Goal: Find specific page/section: Find specific page/section

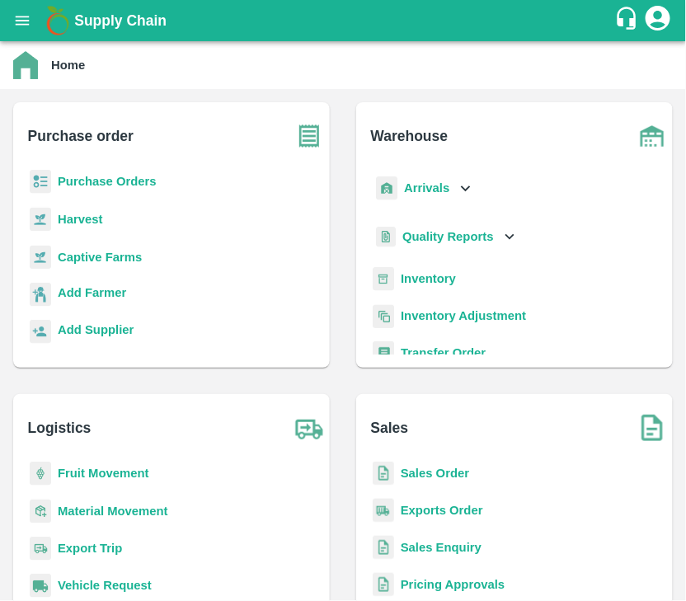
click at [133, 177] on b "Purchase Orders" at bounding box center [107, 181] width 99 height 13
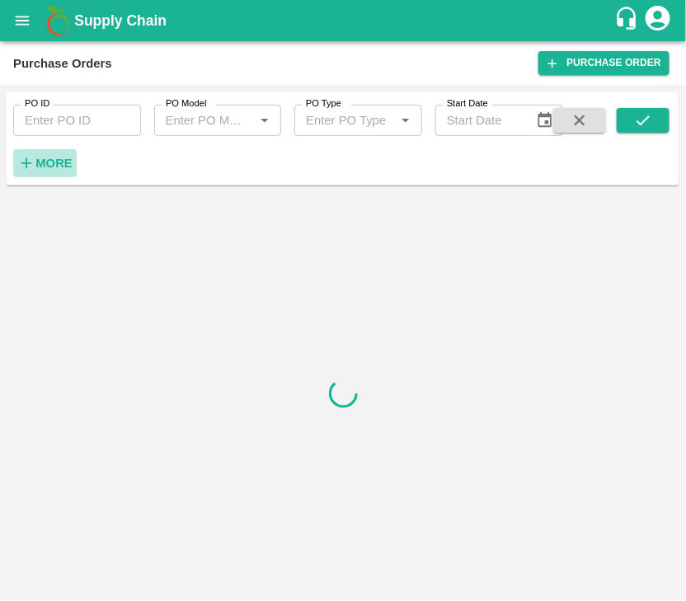
click at [67, 159] on strong "More" at bounding box center [53, 163] width 37 height 13
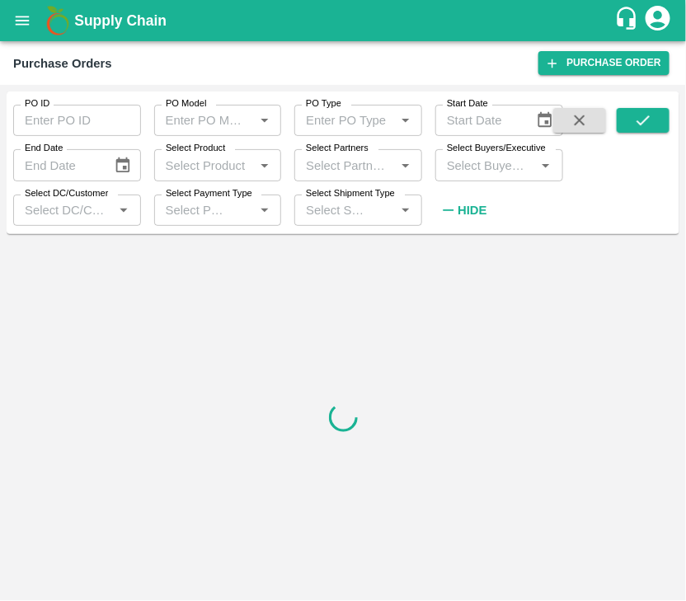
click at [482, 172] on input "Select Buyers/Executive" at bounding box center [485, 164] width 91 height 21
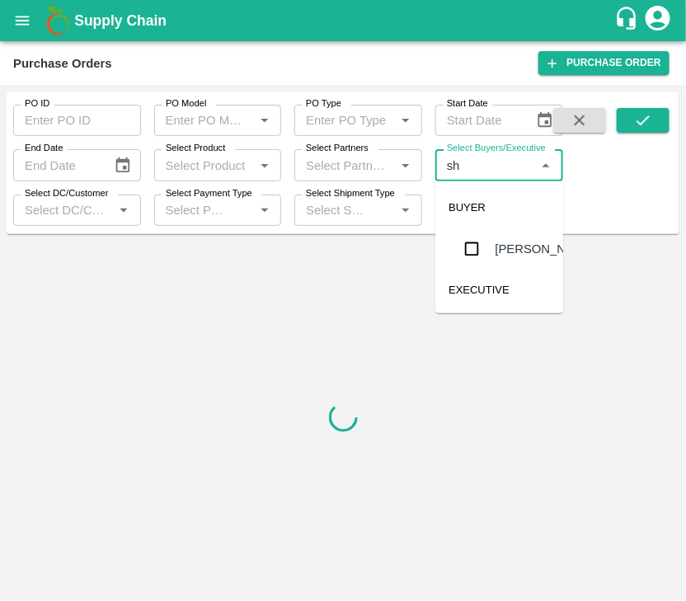
type input "s"
type input "lavanur"
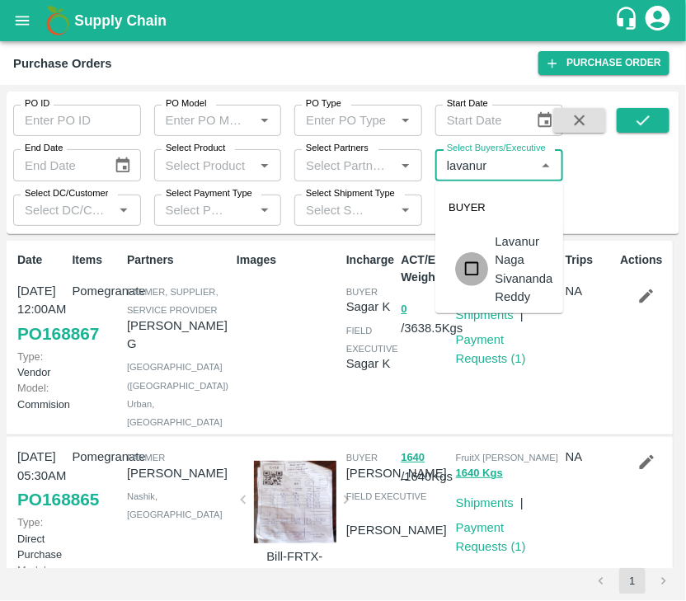
click at [473, 265] on input "checkbox" at bounding box center [471, 268] width 33 height 33
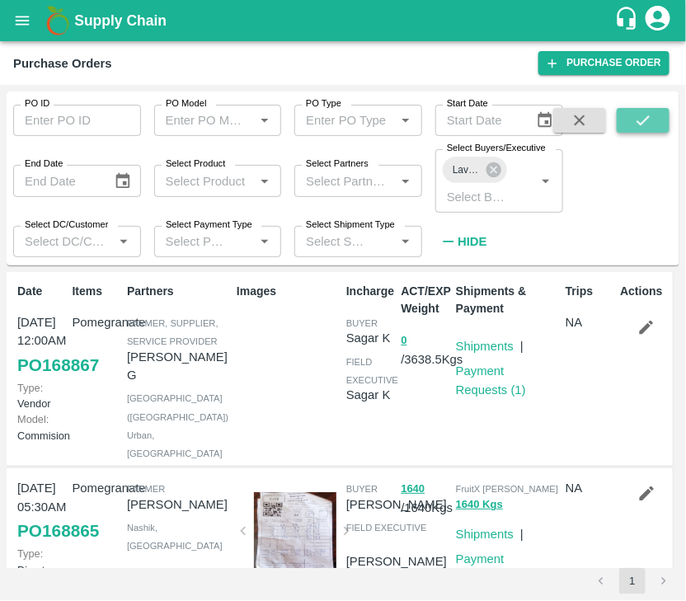
click at [639, 112] on icon "submit" at bounding box center [643, 120] width 18 height 18
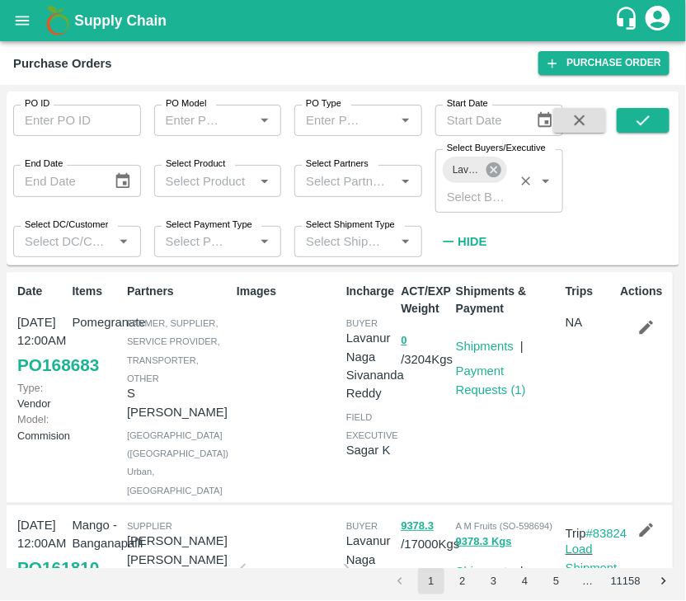
click at [492, 165] on icon at bounding box center [493, 169] width 15 height 15
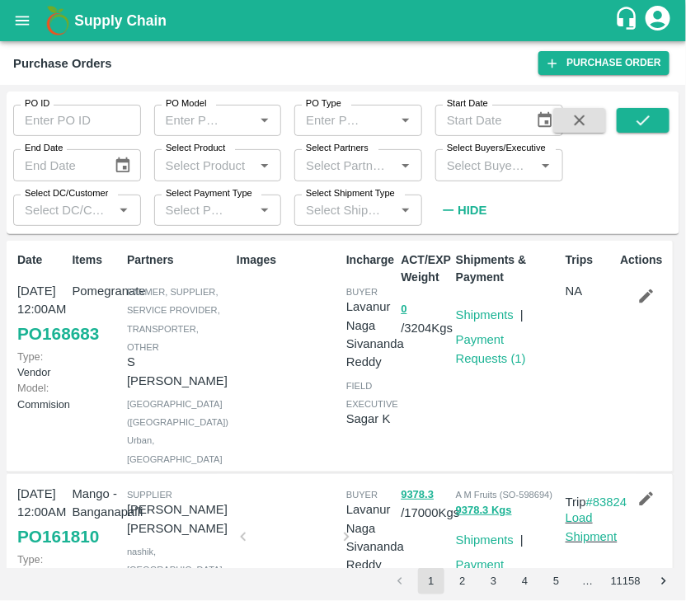
click at [484, 167] on input "Select Buyers/Executive" at bounding box center [485, 164] width 91 height 21
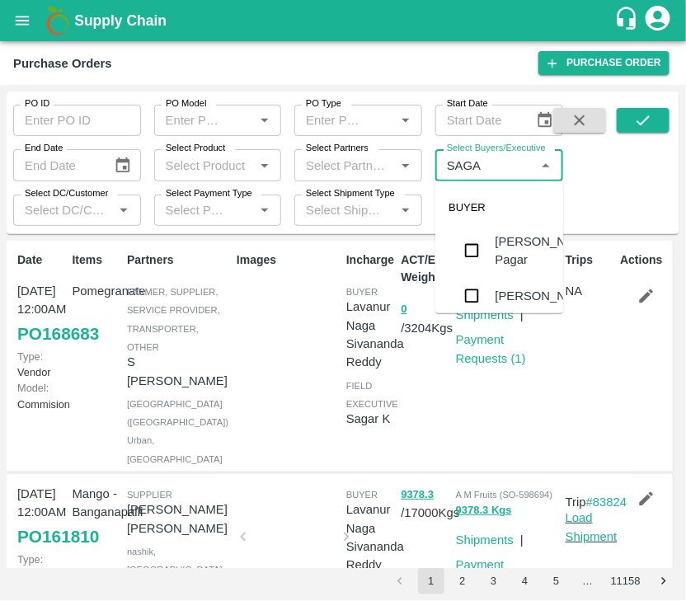
type input "SAGAR"
click at [471, 260] on input "checkbox" at bounding box center [471, 249] width 33 height 33
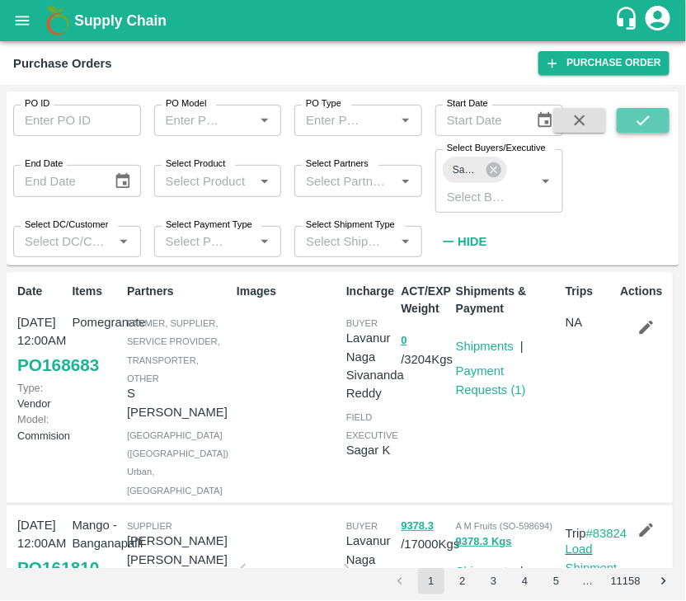
click at [640, 128] on icon "submit" at bounding box center [643, 120] width 18 height 18
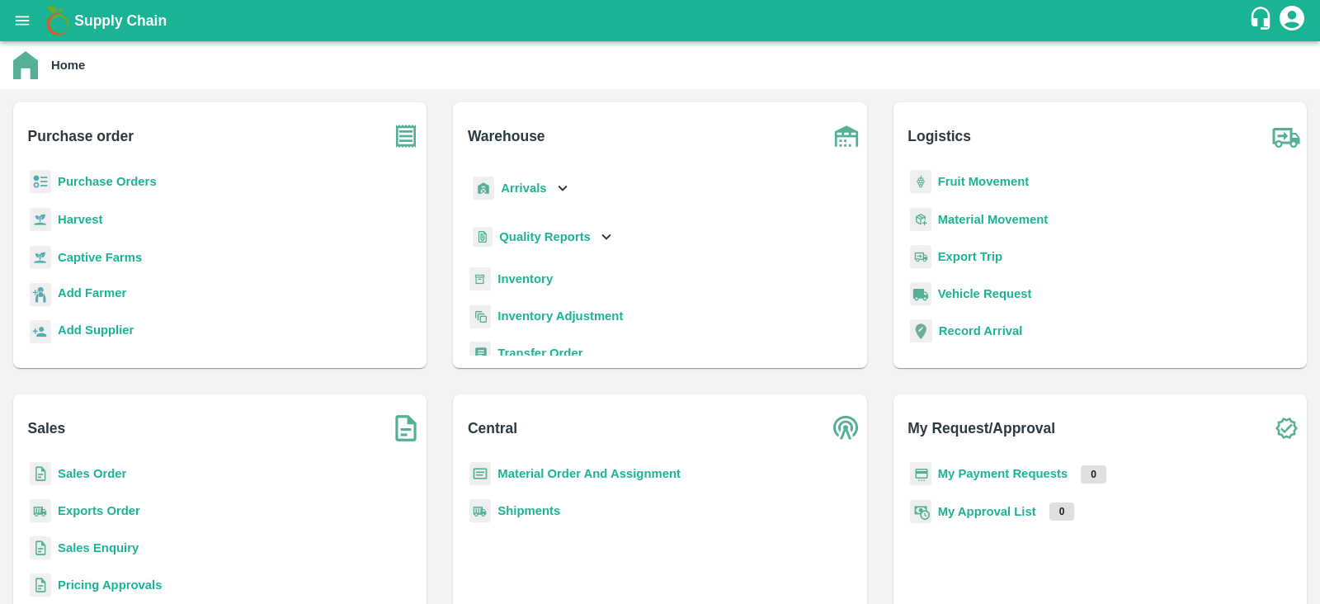
click at [117, 180] on b "Purchase Orders" at bounding box center [107, 181] width 99 height 13
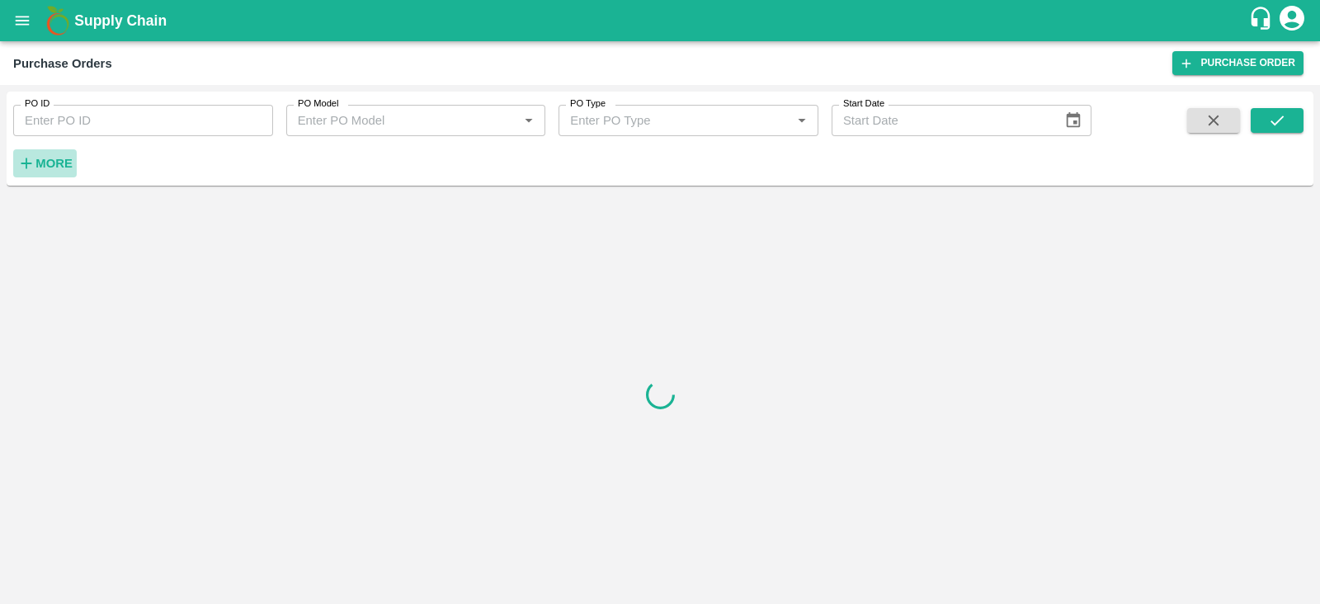
click at [57, 163] on strong "More" at bounding box center [53, 163] width 37 height 13
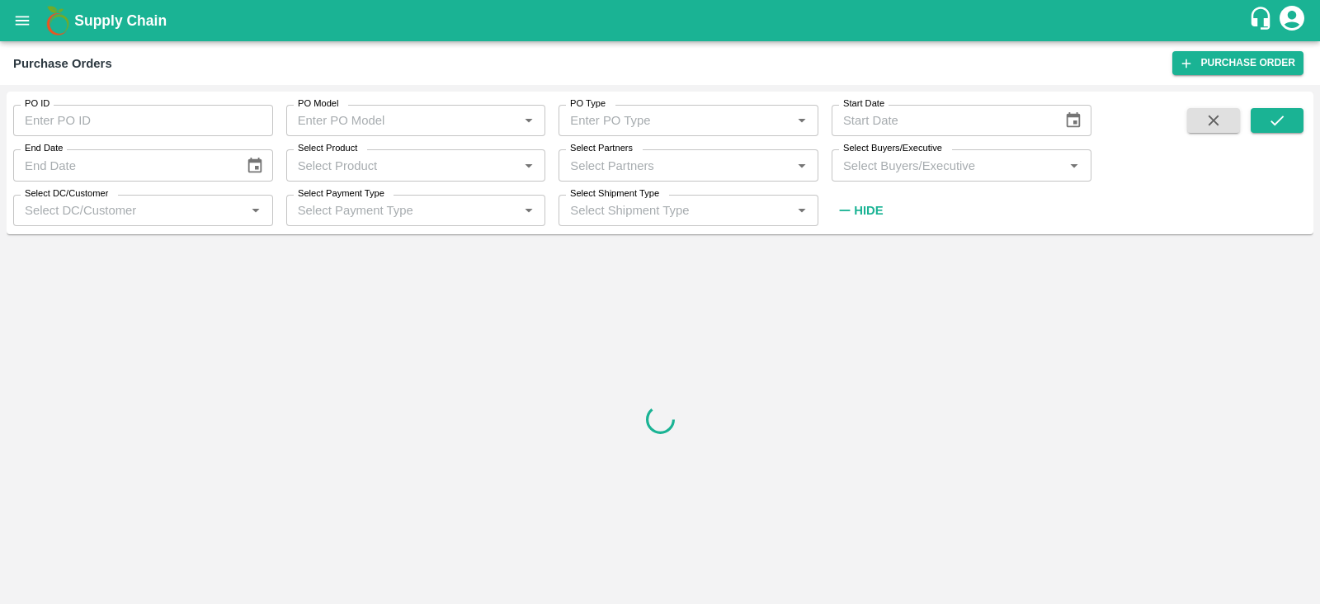
click at [899, 167] on input "Select Buyers/Executive" at bounding box center [947, 164] width 223 height 21
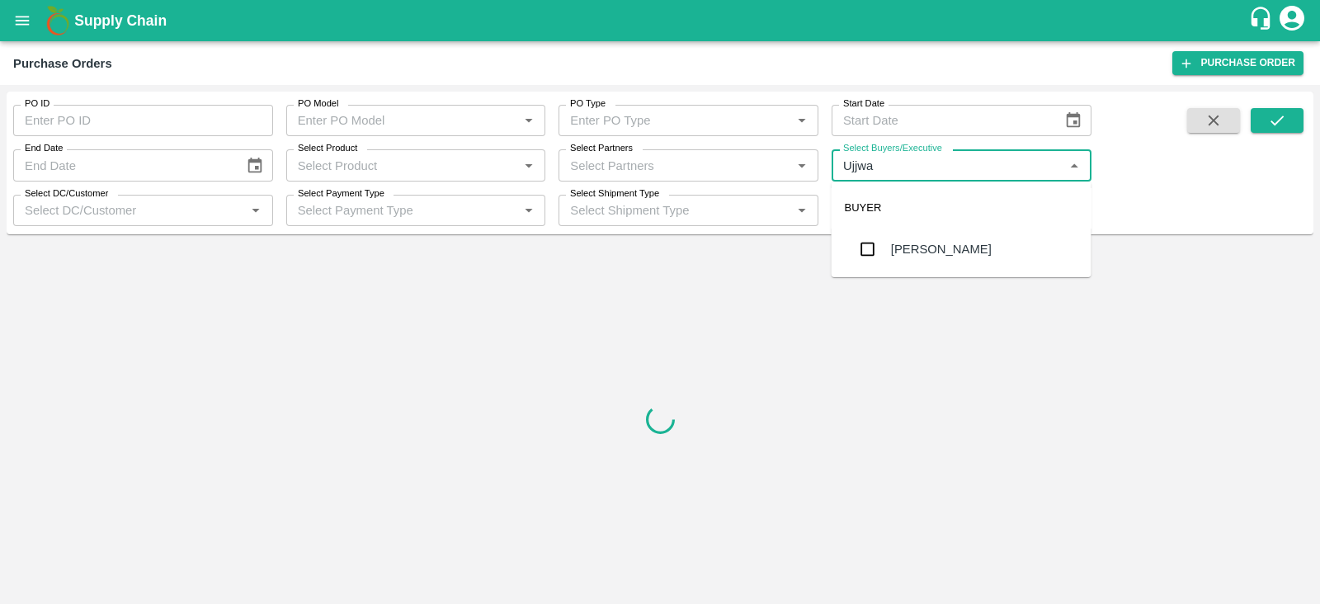
type input "Ujjwal"
click at [867, 248] on input "checkbox" at bounding box center [867, 249] width 33 height 33
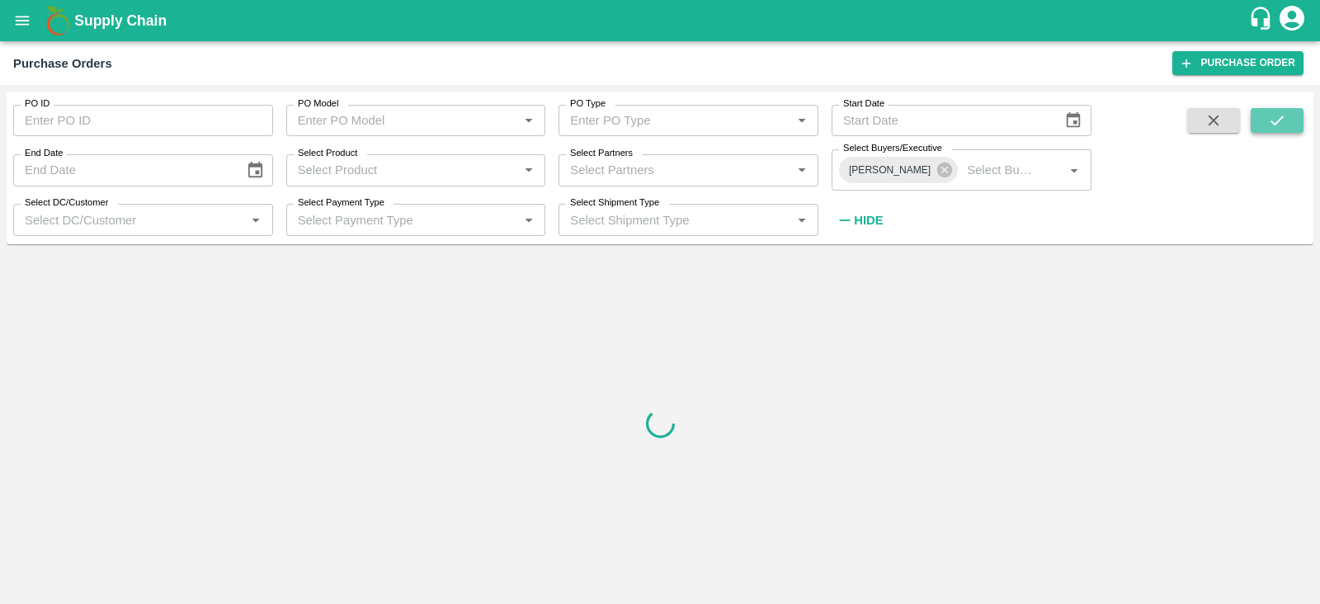
click at [1268, 121] on icon "submit" at bounding box center [1277, 120] width 18 height 18
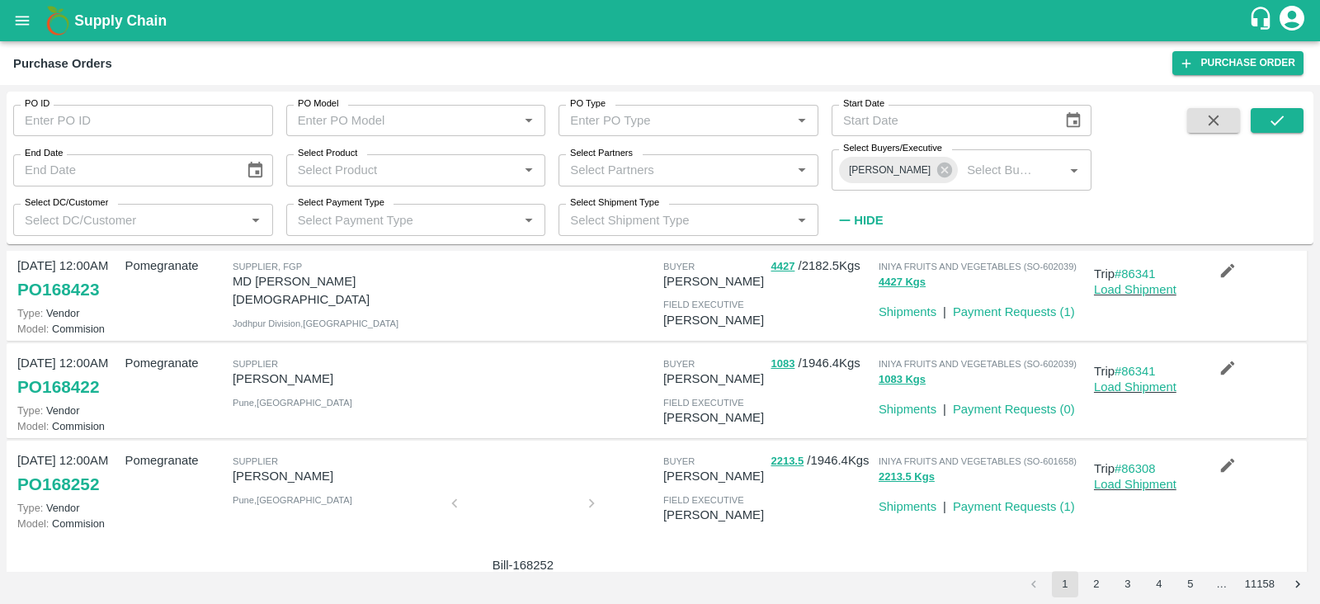
scroll to position [228, 0]
click at [937, 167] on icon at bounding box center [944, 169] width 15 height 15
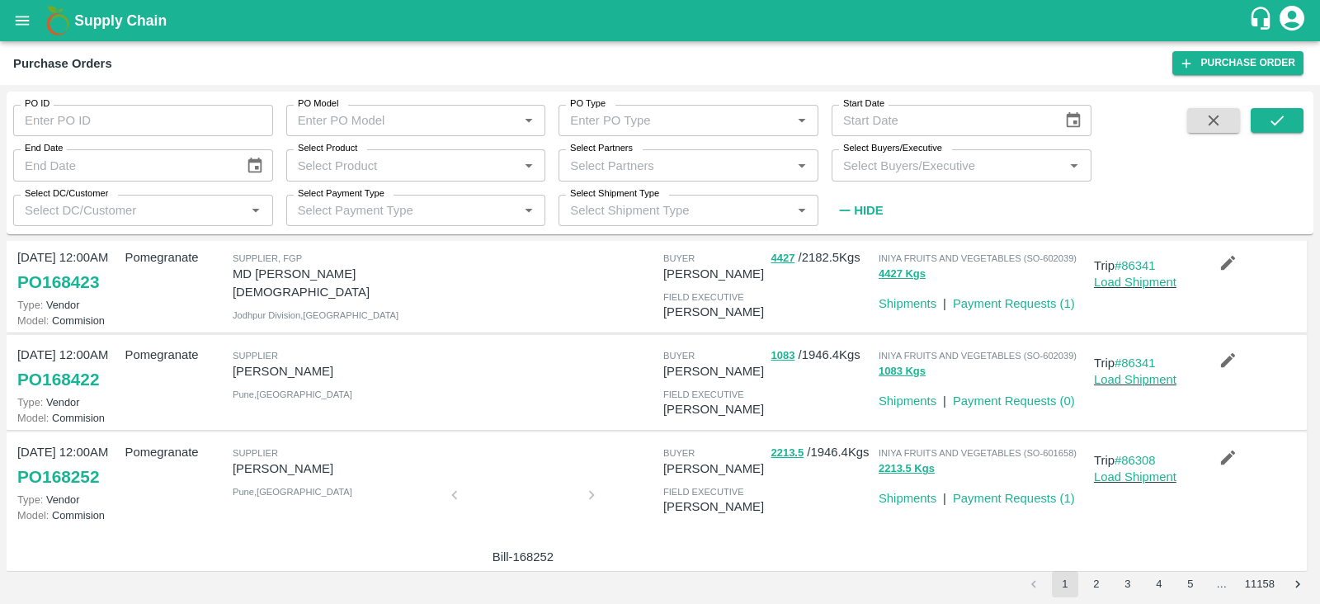
click at [903, 167] on input "Select Buyers/Executive" at bounding box center [947, 164] width 223 height 21
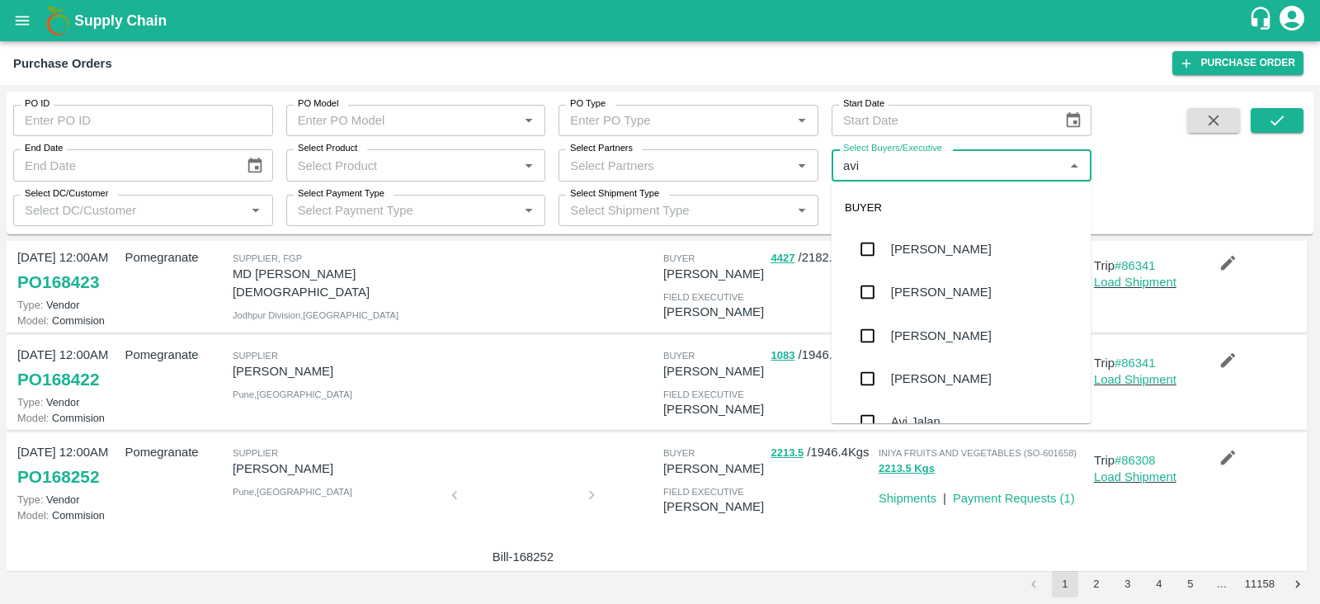
type input "avin"
click at [868, 242] on input "checkbox" at bounding box center [867, 249] width 33 height 33
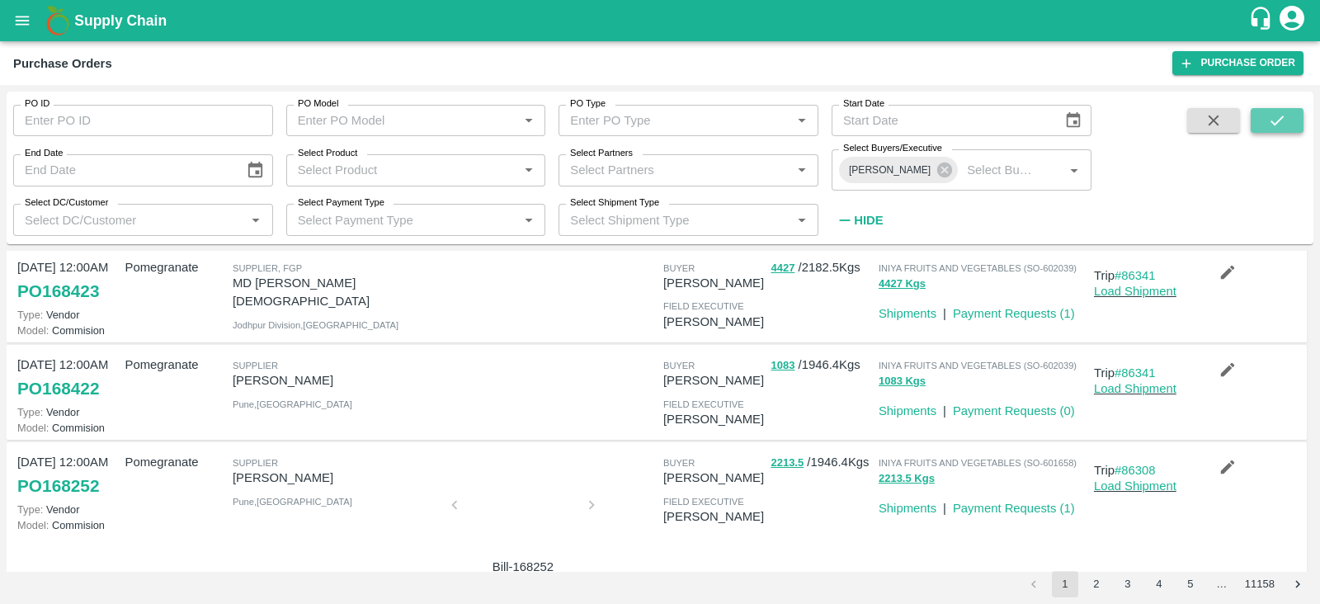
click at [1263, 118] on button "submit" at bounding box center [1276, 120] width 53 height 25
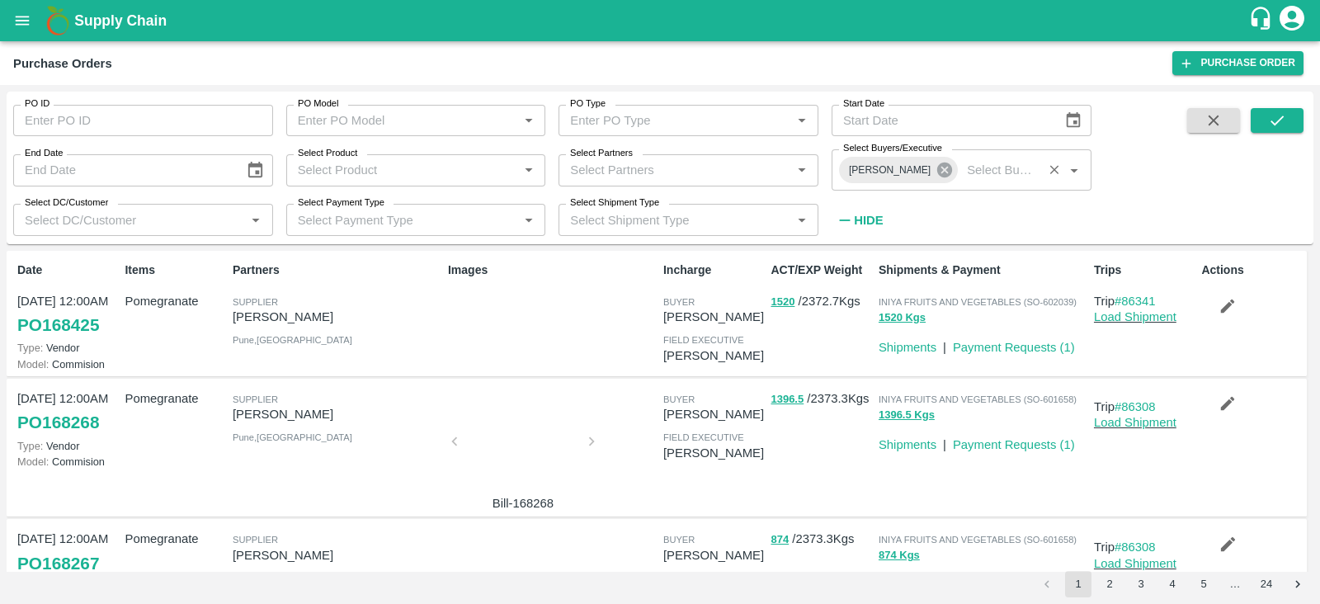
click at [935, 171] on icon at bounding box center [944, 170] width 18 height 18
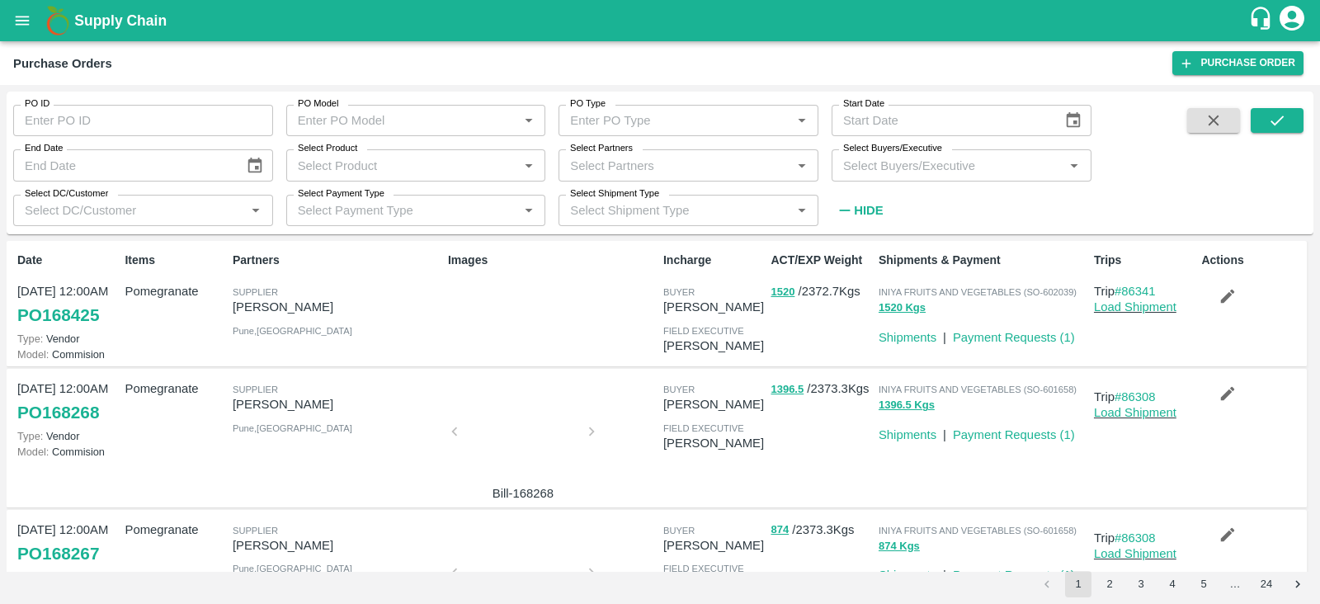
click at [910, 171] on input "Select Buyers/Executive" at bounding box center [947, 164] width 223 height 21
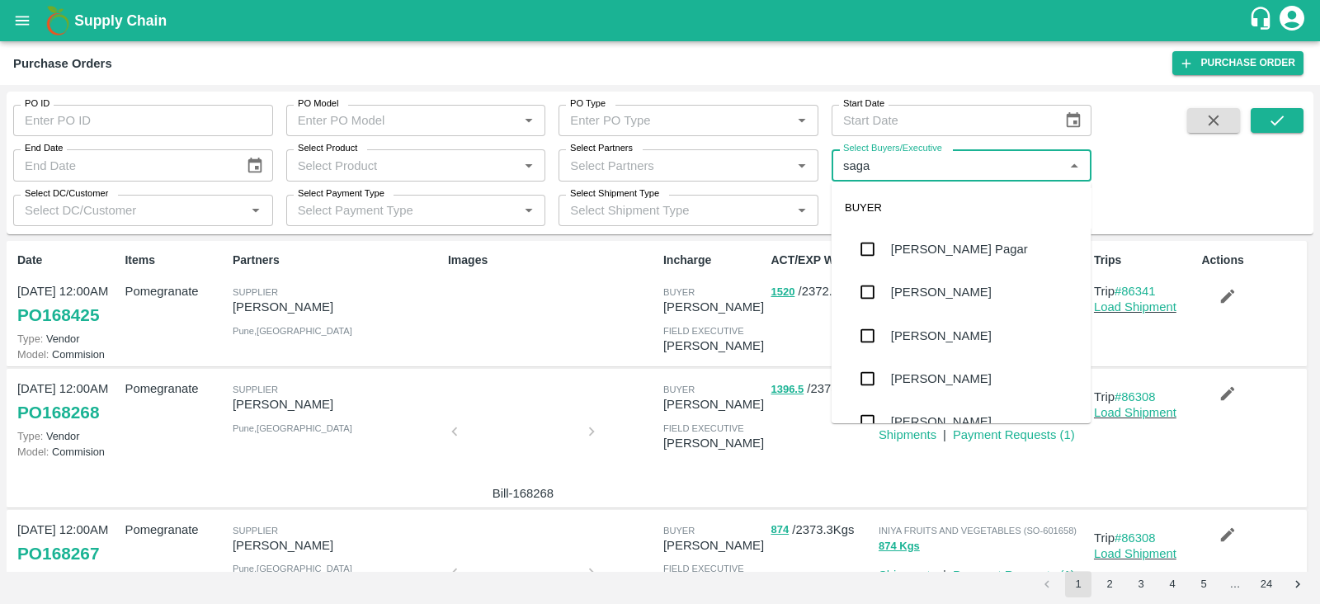
type input "sagar"
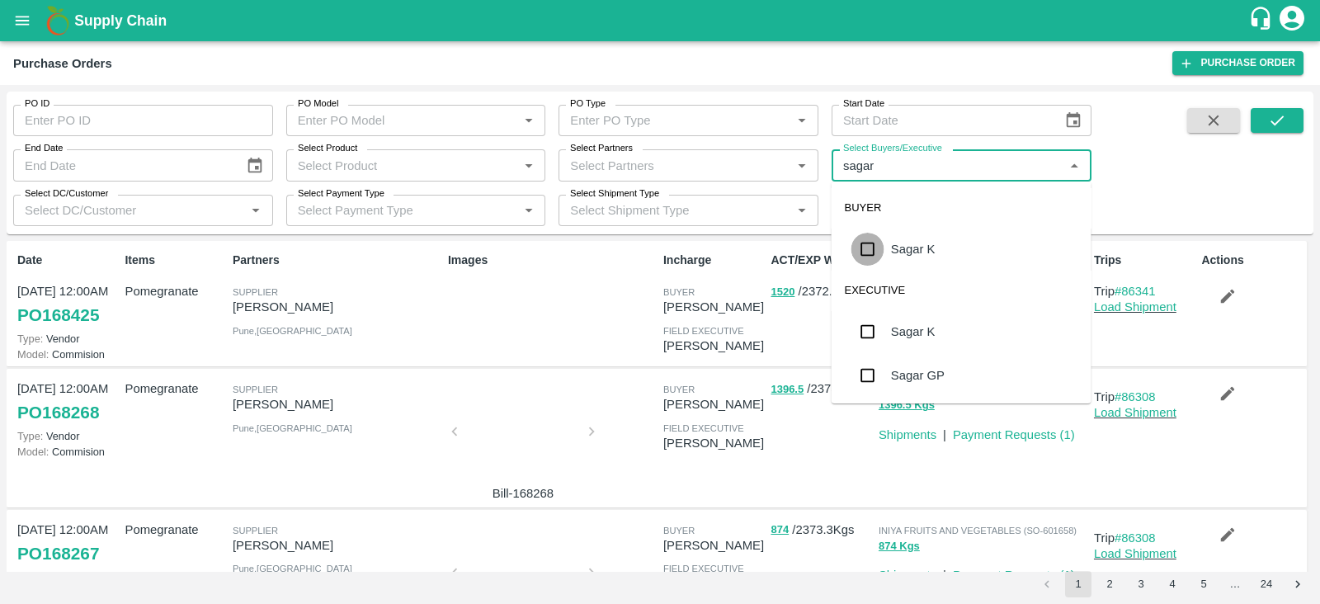
click at [864, 245] on input "checkbox" at bounding box center [867, 249] width 33 height 33
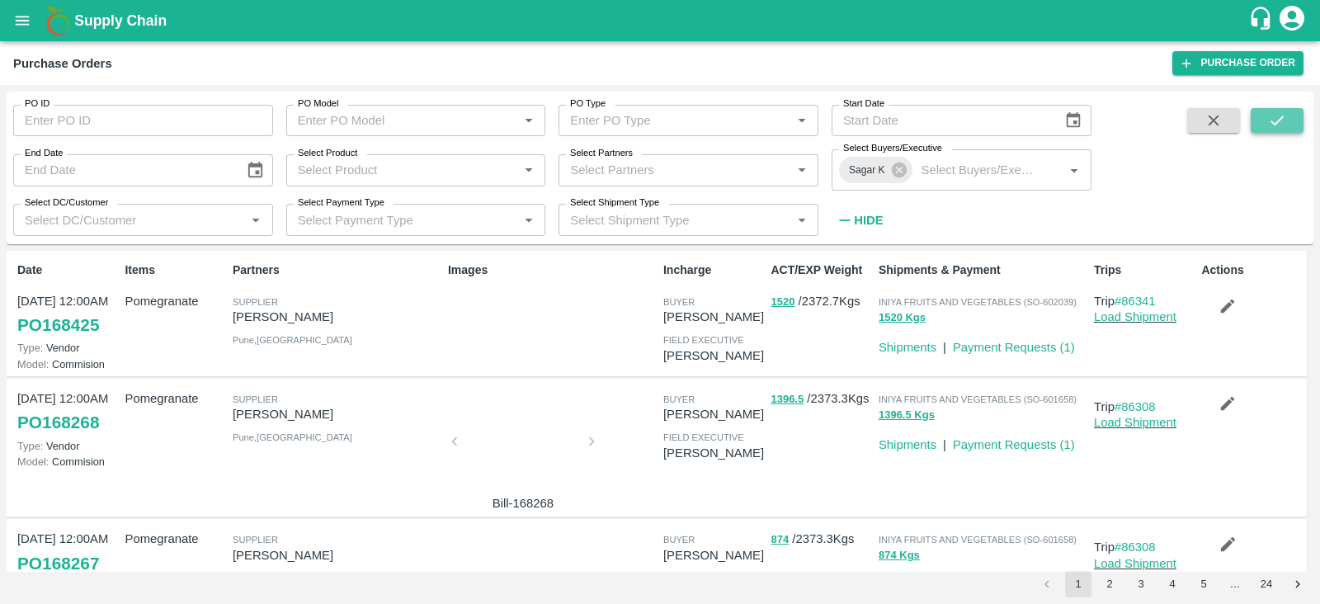
click at [1286, 121] on button "submit" at bounding box center [1276, 120] width 53 height 25
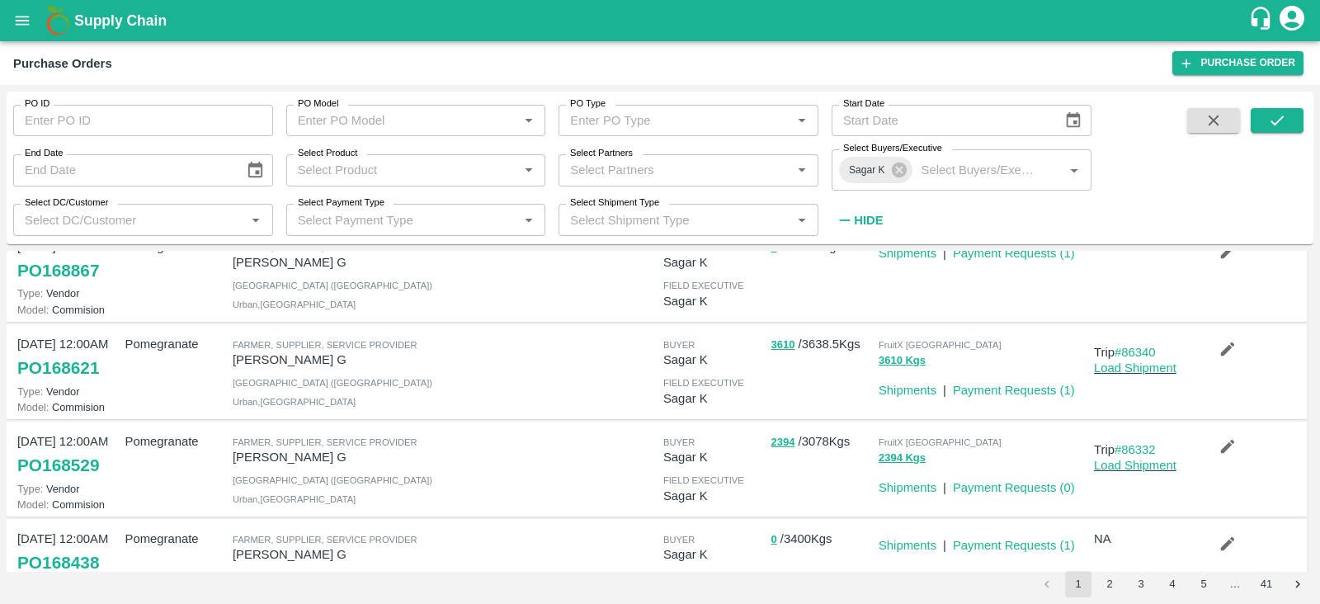
scroll to position [55, 0]
click at [906, 171] on icon at bounding box center [899, 170] width 18 height 18
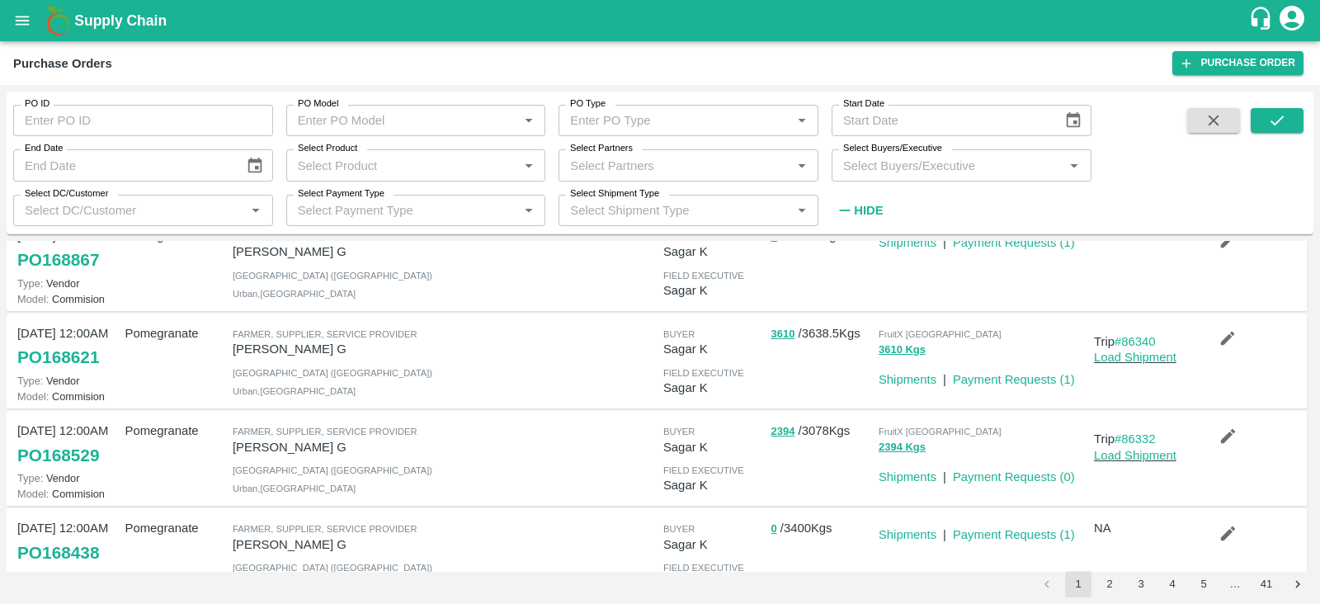
scroll to position [0, 0]
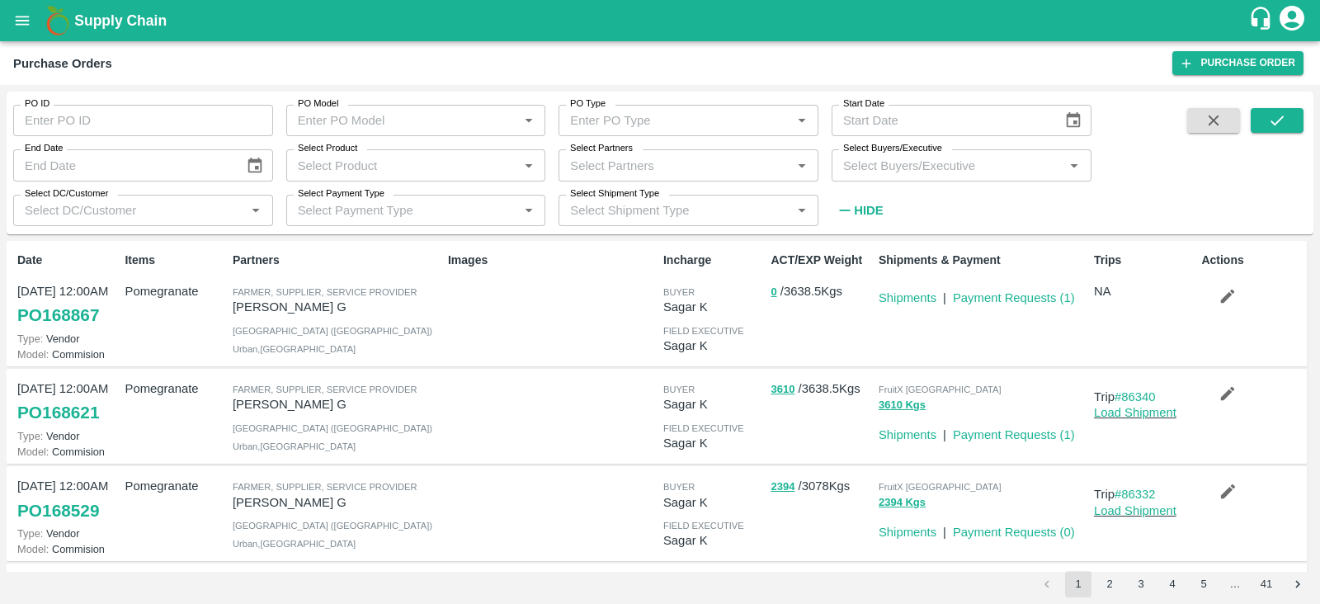
click at [878, 166] on input "Select Buyers/Executive" at bounding box center [947, 164] width 223 height 21
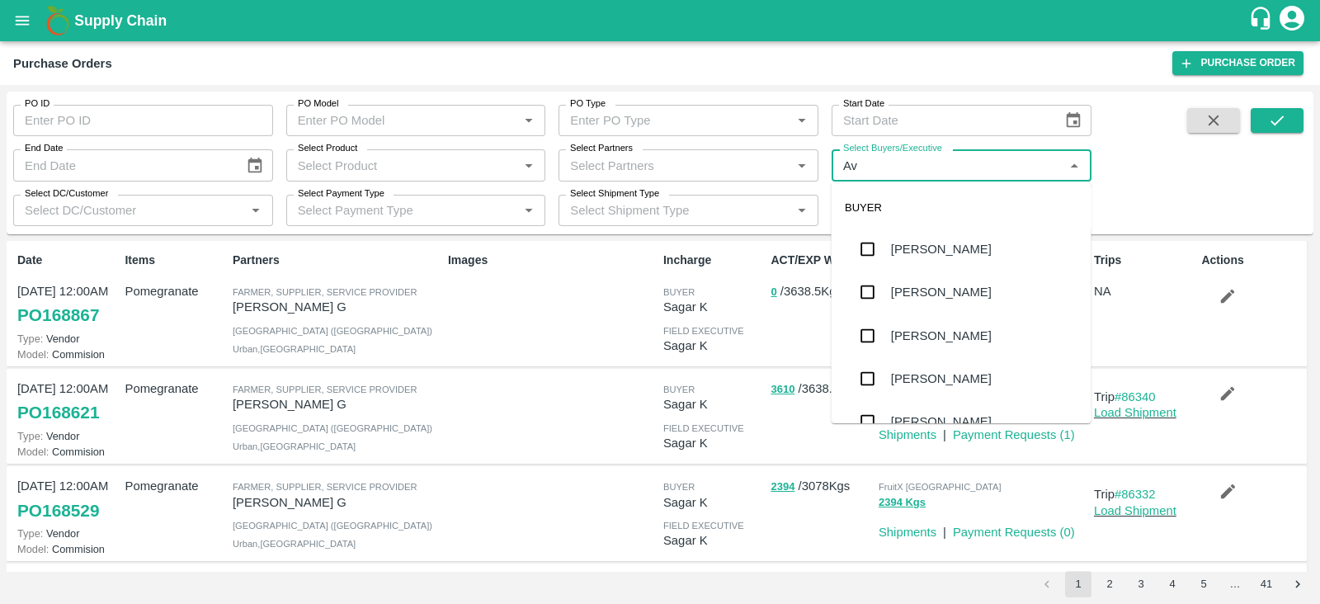
type input "A"
type input "Ujjw"
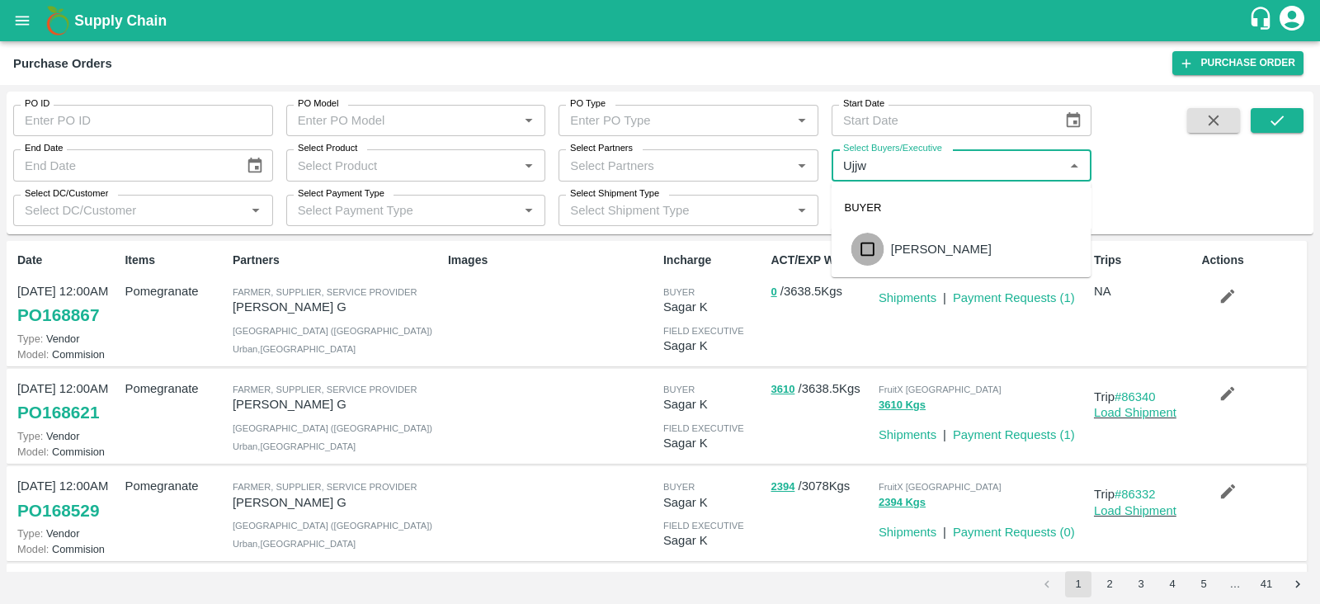
click at [873, 253] on input "checkbox" at bounding box center [867, 249] width 33 height 33
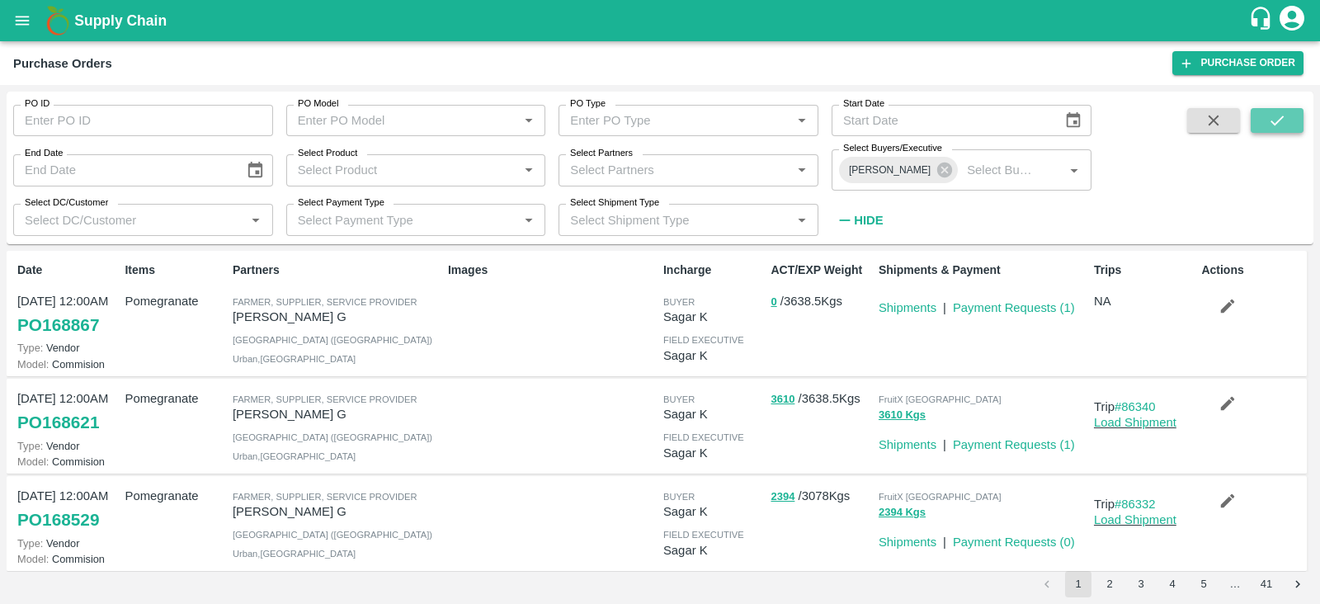
click at [1268, 113] on icon "submit" at bounding box center [1277, 120] width 18 height 18
